Goal: Communication & Community: Answer question/provide support

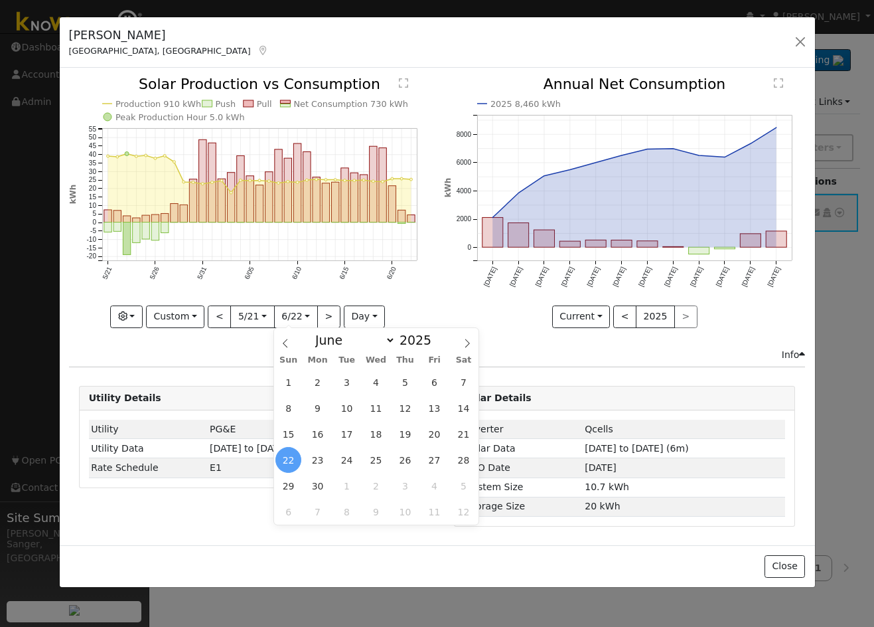
select select "5"
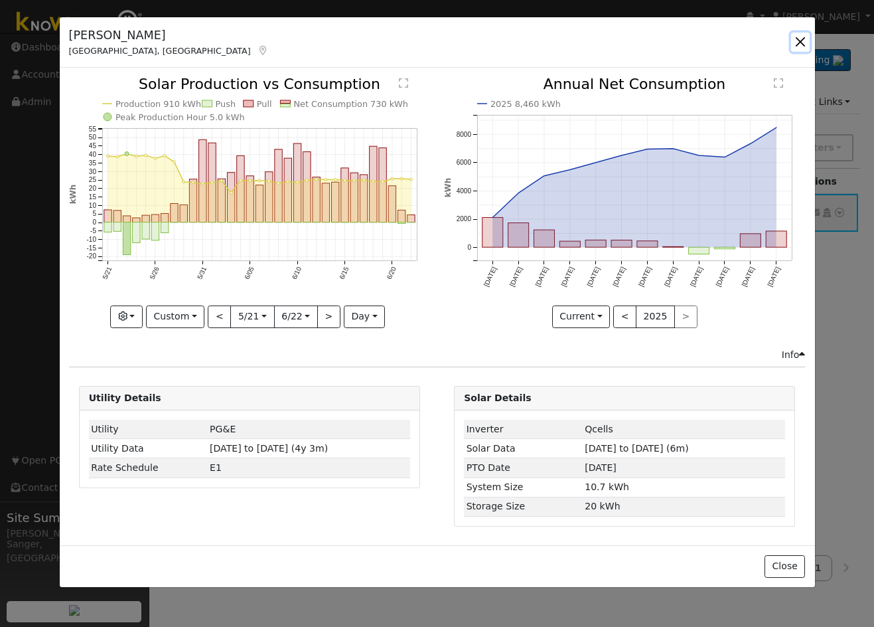
click at [799, 43] on button "button" at bounding box center [800, 42] width 19 height 19
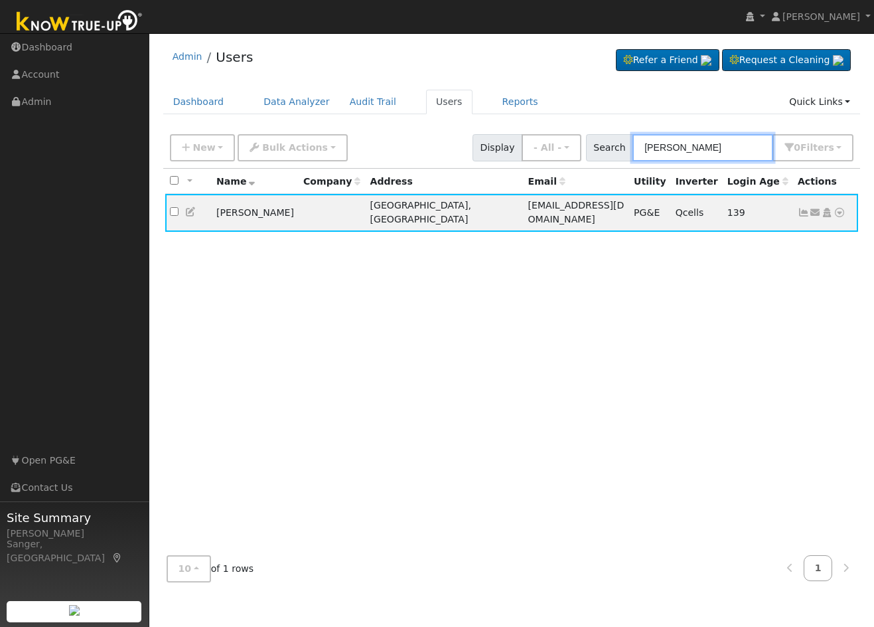
drag, startPoint x: 719, startPoint y: 145, endPoint x: 610, endPoint y: 157, distance: 110.2
click at [610, 157] on div "Search [PERSON_NAME] 0 Filter s My accounts Role Show - All - Show Leads Admin …" at bounding box center [720, 147] width 268 height 27
paste input "[PERSON_NAME]"
type input "[PERSON_NAME]"
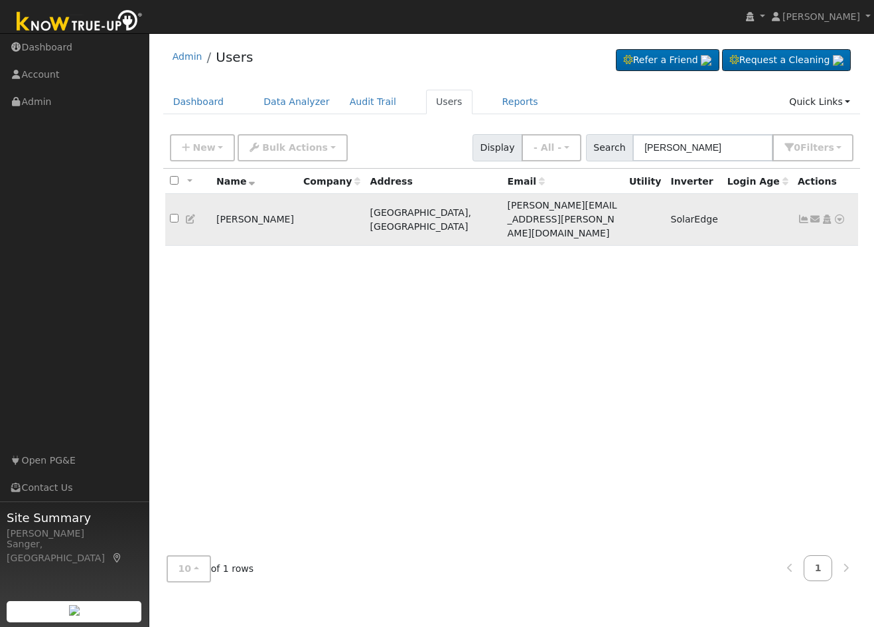
click at [802, 214] on icon at bounding box center [804, 218] width 12 height 9
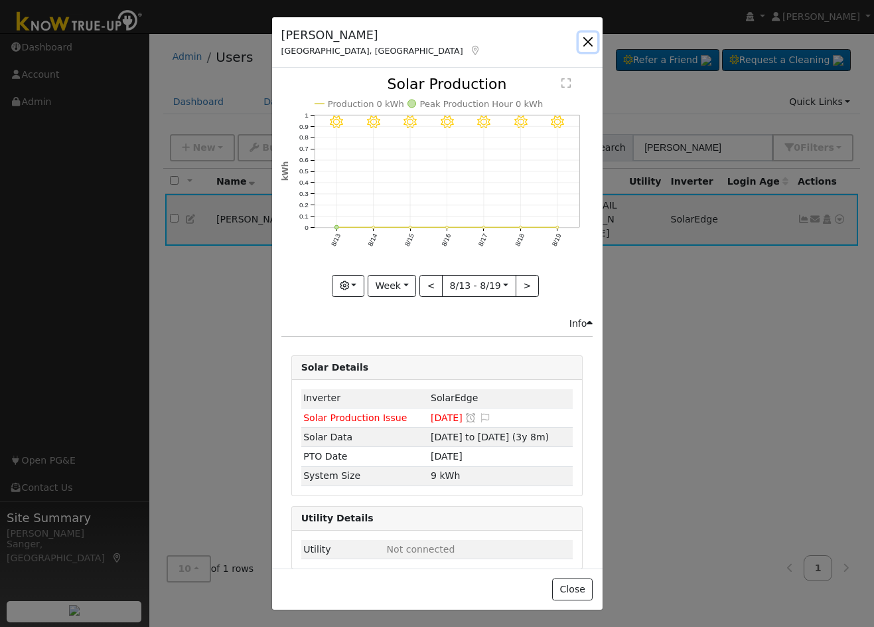
click at [586, 39] on button "button" at bounding box center [588, 42] width 19 height 19
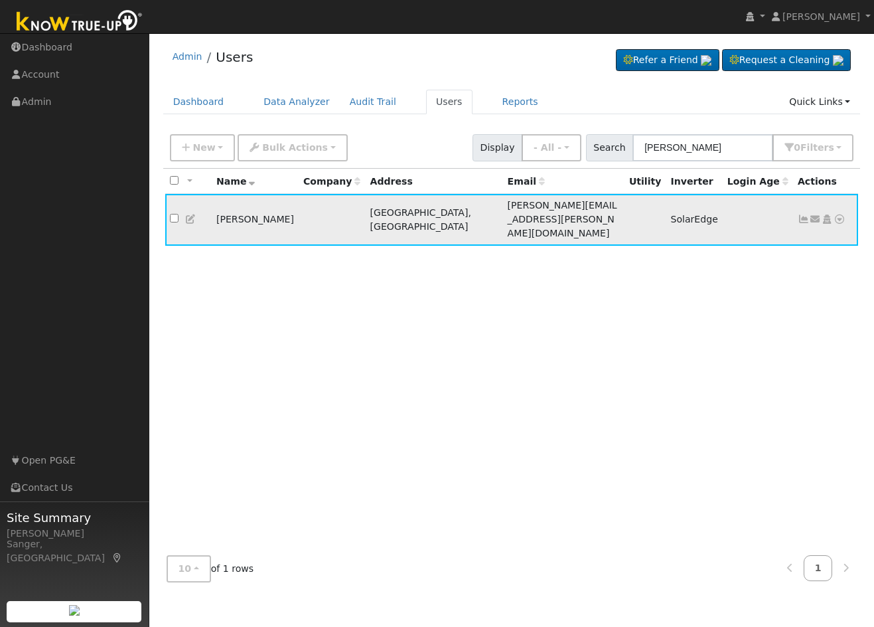
click at [190, 214] on icon at bounding box center [191, 218] width 12 height 9
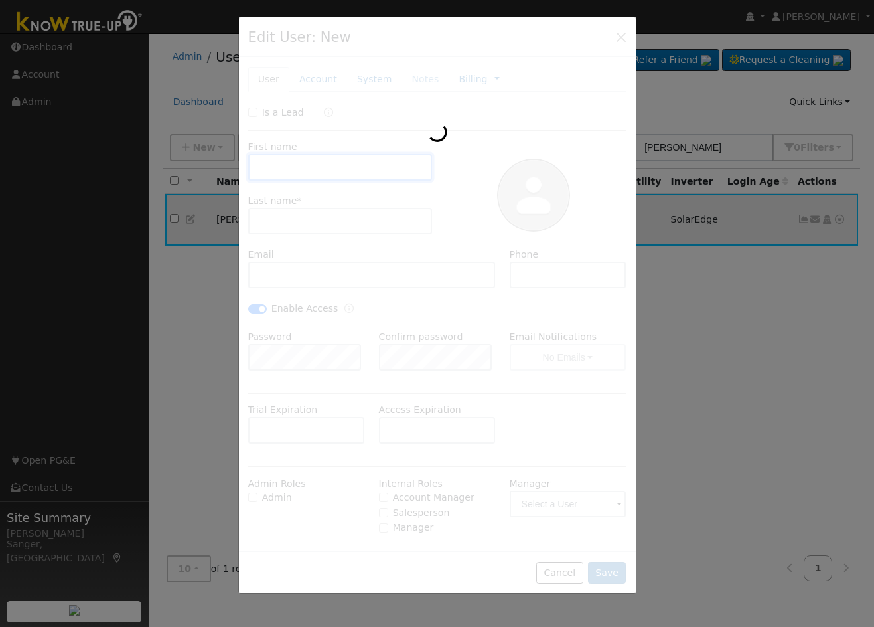
type input "[PERSON_NAME]"
type input "[PERSON_NAME][EMAIL_ADDRESS][PERSON_NAME][DOMAIN_NAME]"
type input "[PHONE_NUMBER]"
checkbox input "true"
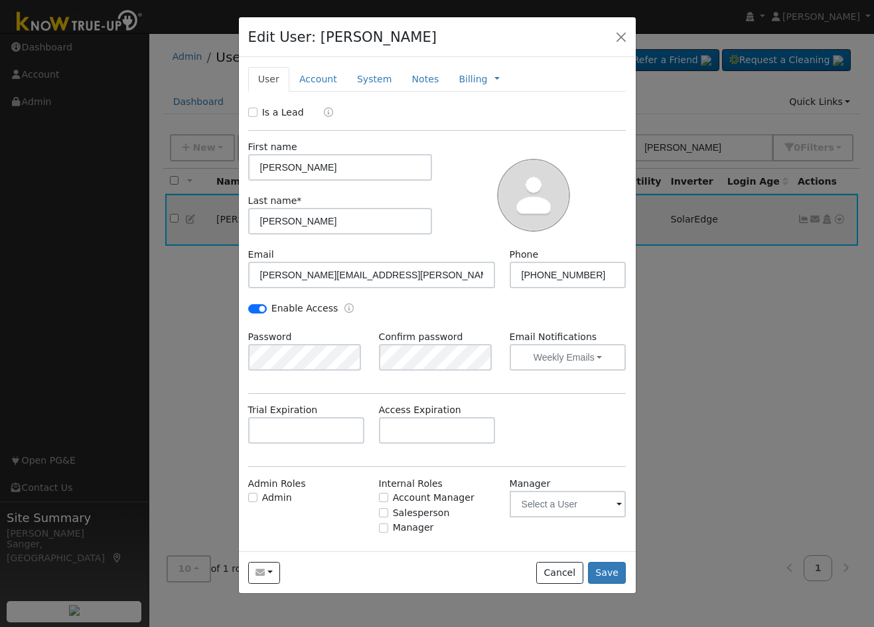
click at [806, 386] on div at bounding box center [437, 313] width 874 height 627
click at [621, 33] on button "button" at bounding box center [621, 36] width 19 height 19
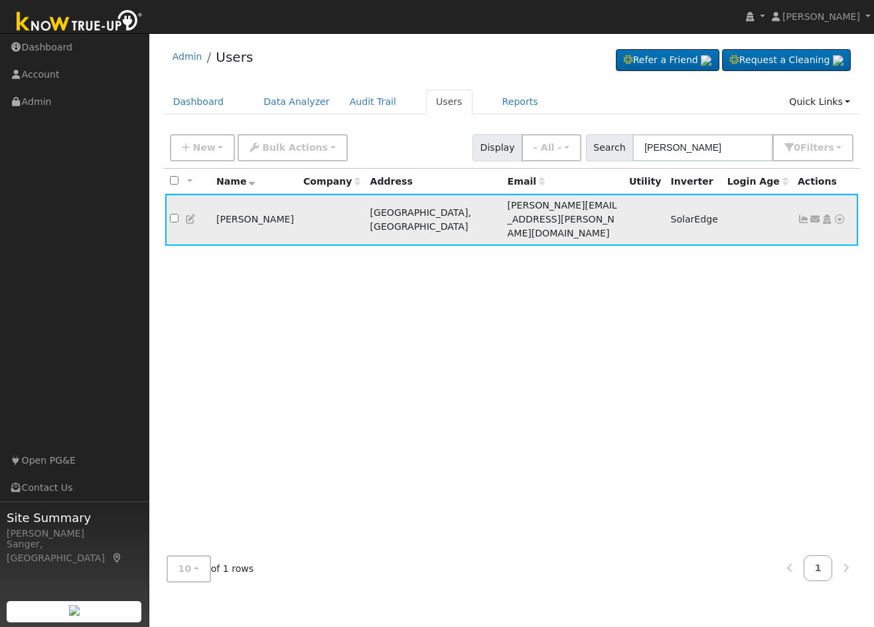
click at [812, 214] on icon at bounding box center [816, 218] width 12 height 9
click at [781, 238] on link "Send Email..." at bounding box center [774, 242] width 92 height 19
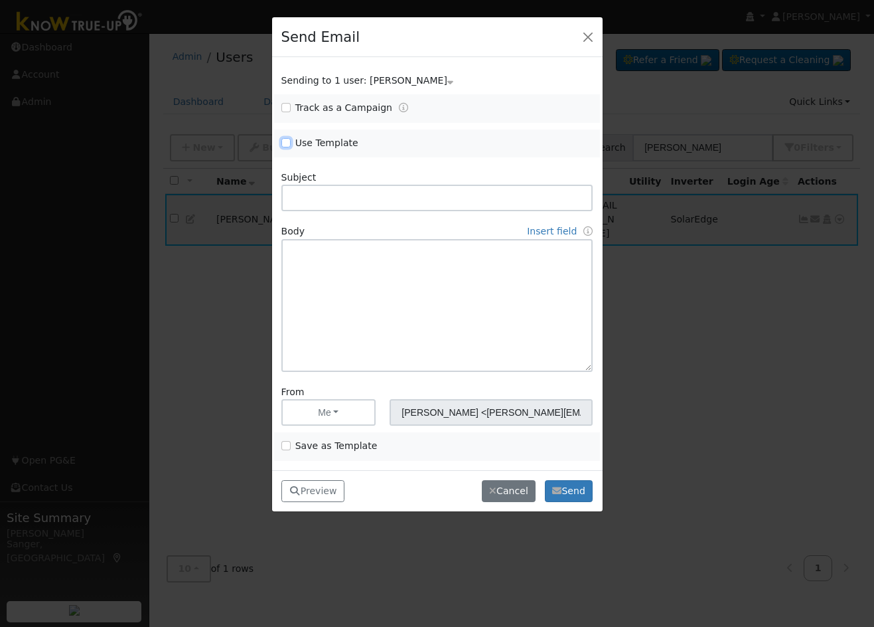
click at [289, 143] on input "Use Template" at bounding box center [285, 142] width 9 height 9
checkbox input "true"
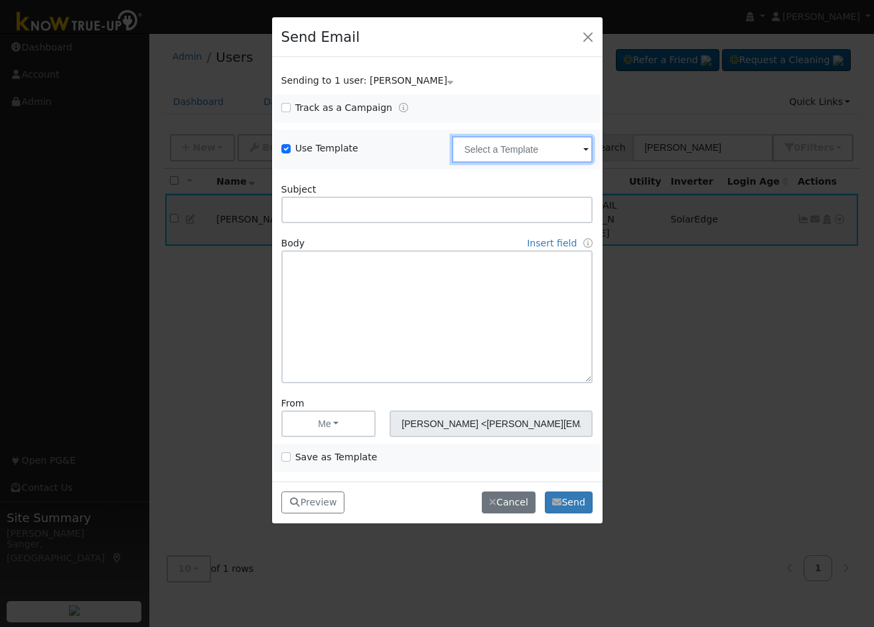
click at [476, 149] on input "text" at bounding box center [522, 149] width 141 height 27
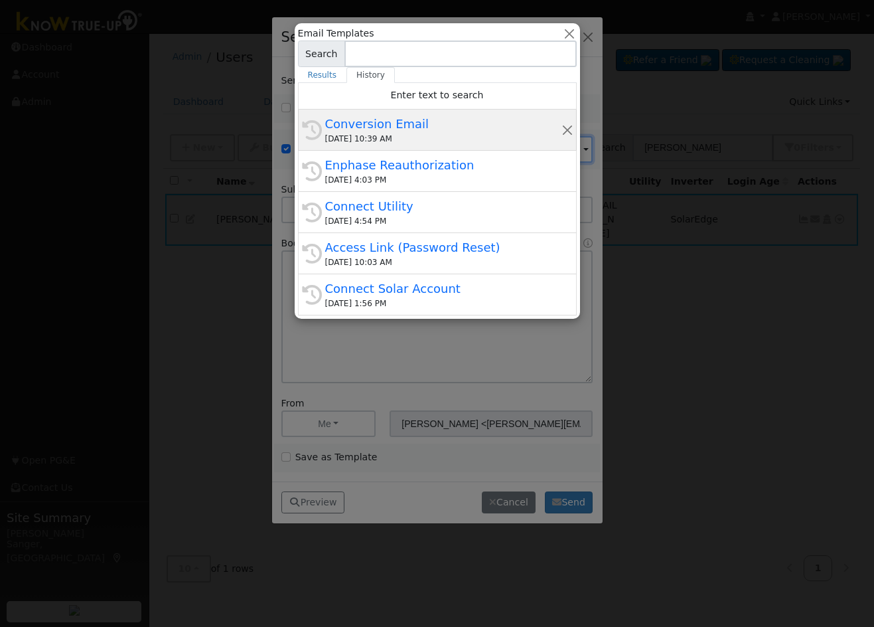
click at [432, 132] on div "Conversion Email" at bounding box center [443, 124] width 236 height 18
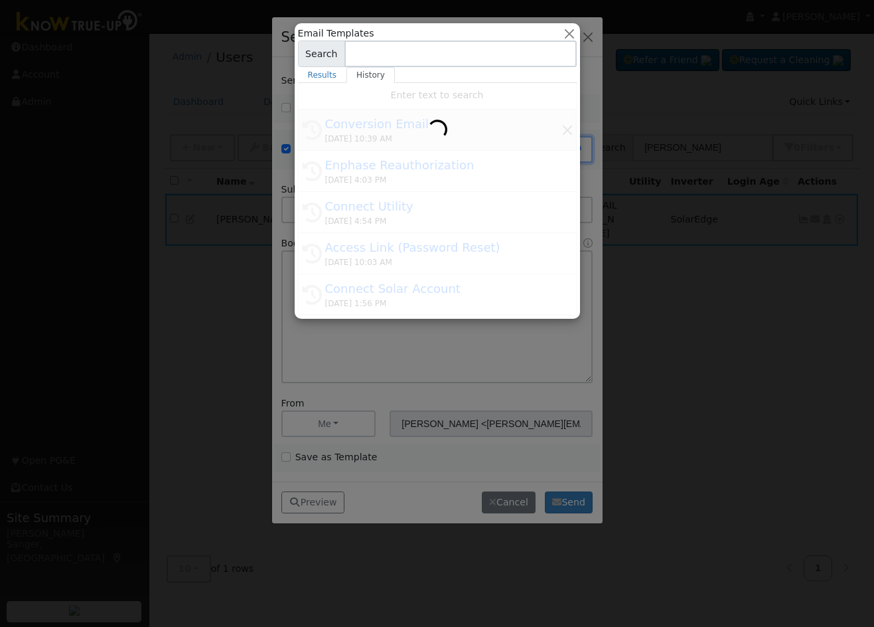
type input "Conversion Email"
type input "Connect Your Utility Account"
type textarea "Dear {user_fname}, The first step is to connect your electric utility account. …"
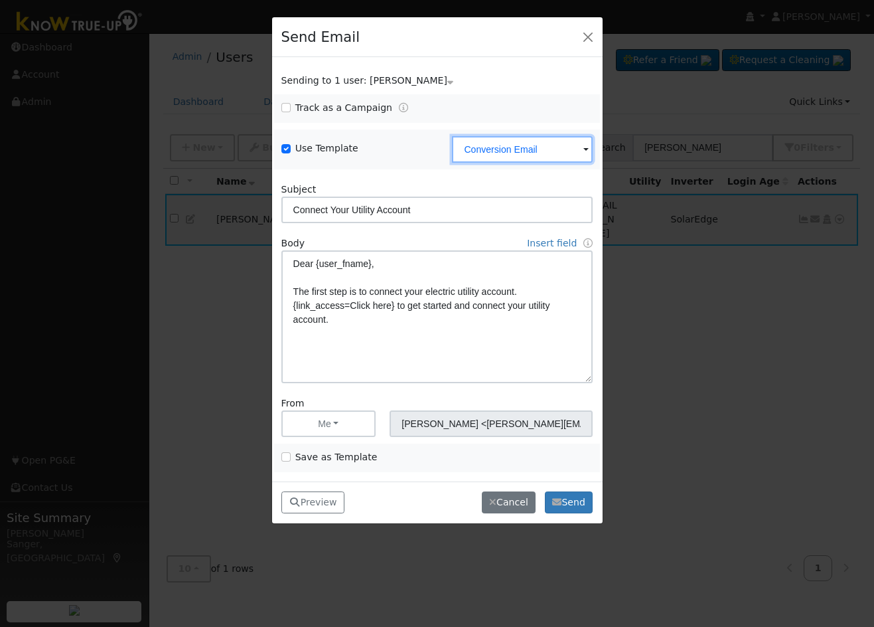
click at [533, 158] on input "Conversion Email" at bounding box center [522, 149] width 141 height 27
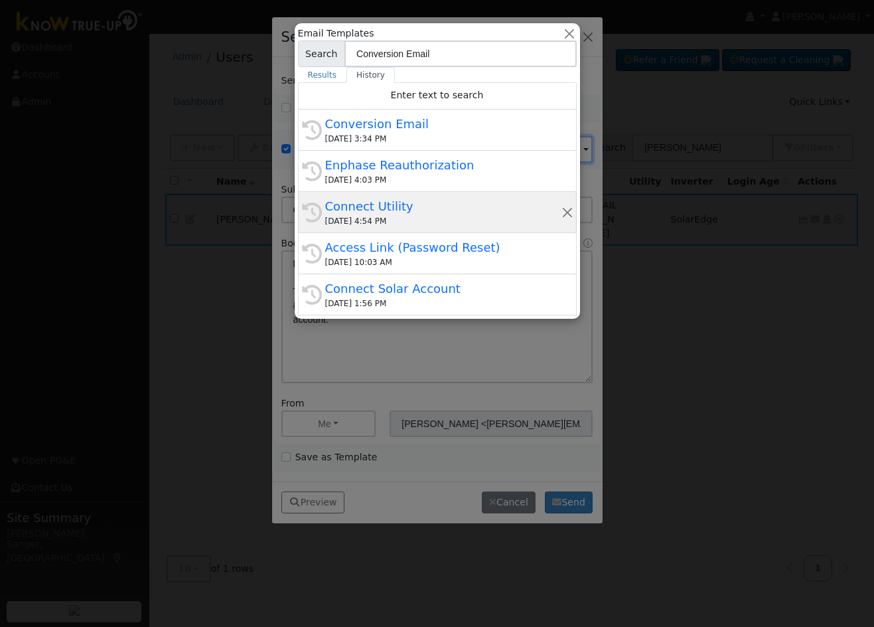
click at [398, 217] on div "[DATE] 4:54 PM" at bounding box center [443, 221] width 236 height 12
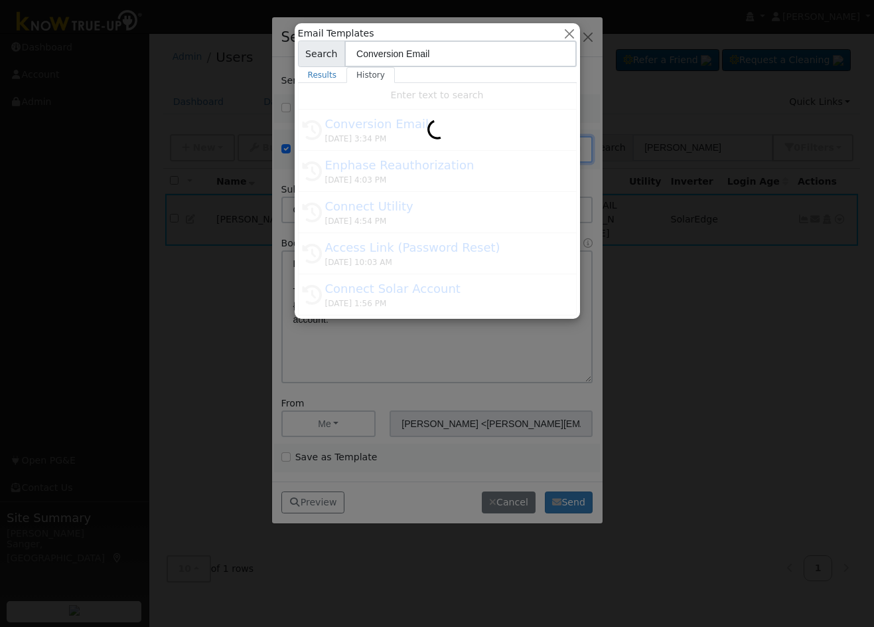
type input "Connect Utility"
type textarea "Hello, Please use the link below to connect your utility company to Know True-U…"
type input "Know True-Up <[EMAIL_ADDRESS][DOMAIN_NAME]>"
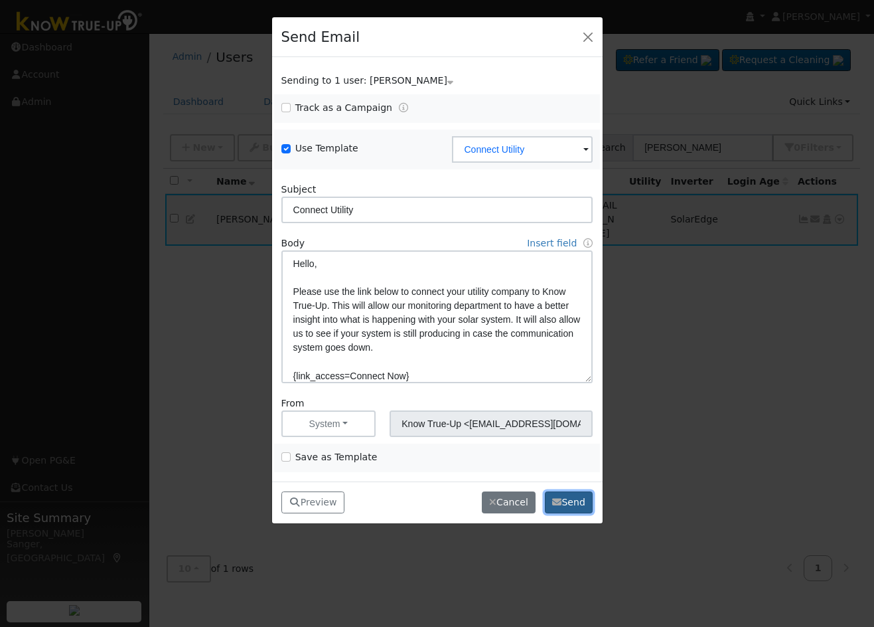
drag, startPoint x: 571, startPoint y: 494, endPoint x: 547, endPoint y: 493, distance: 24.6
click at [570, 494] on button "Send" at bounding box center [569, 502] width 48 height 23
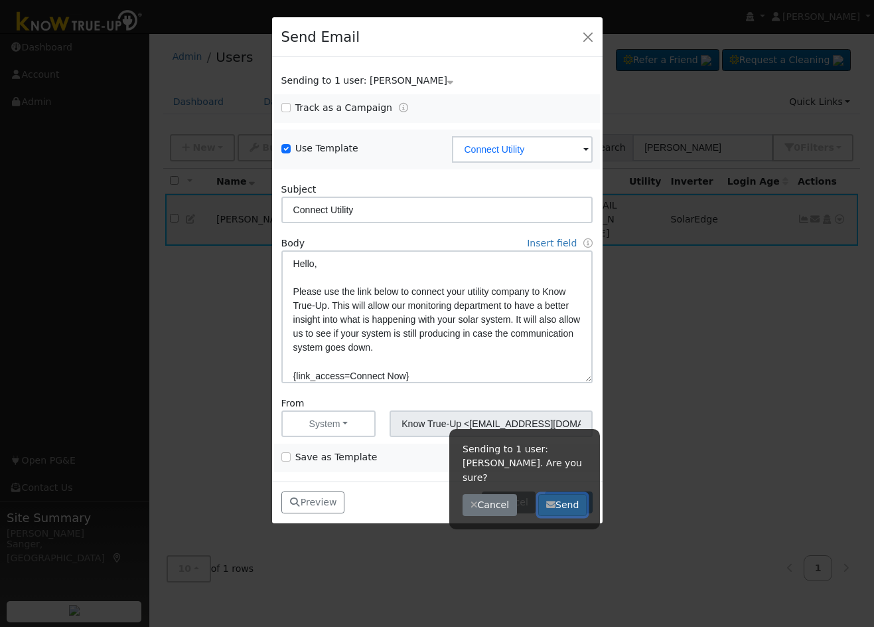
click at [568, 494] on button "Send" at bounding box center [562, 505] width 48 height 23
